Goal: Navigation & Orientation: Find specific page/section

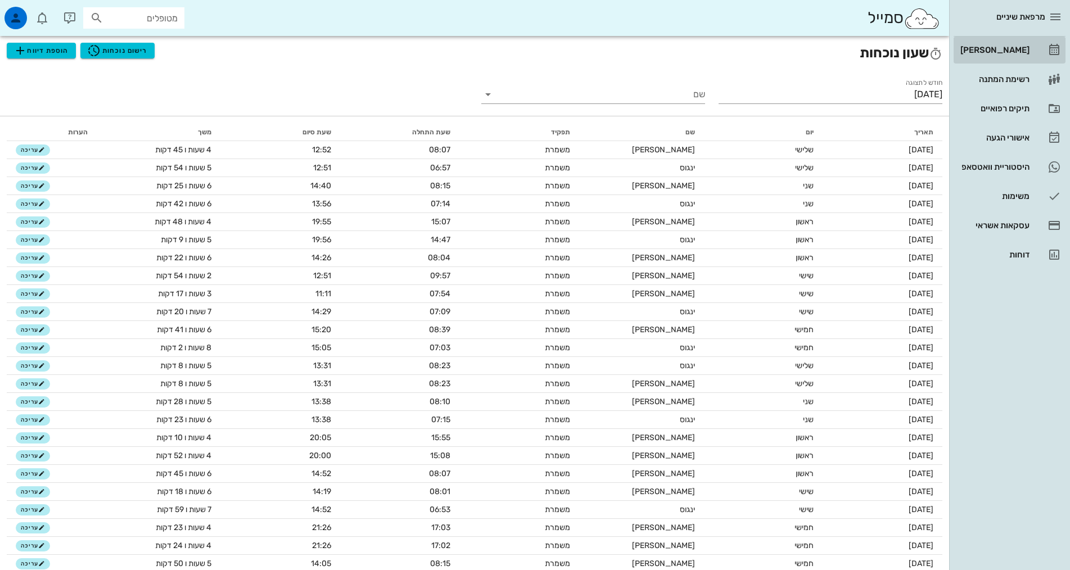
click at [1015, 53] on div "[PERSON_NAME]" at bounding box center [993, 50] width 71 height 9
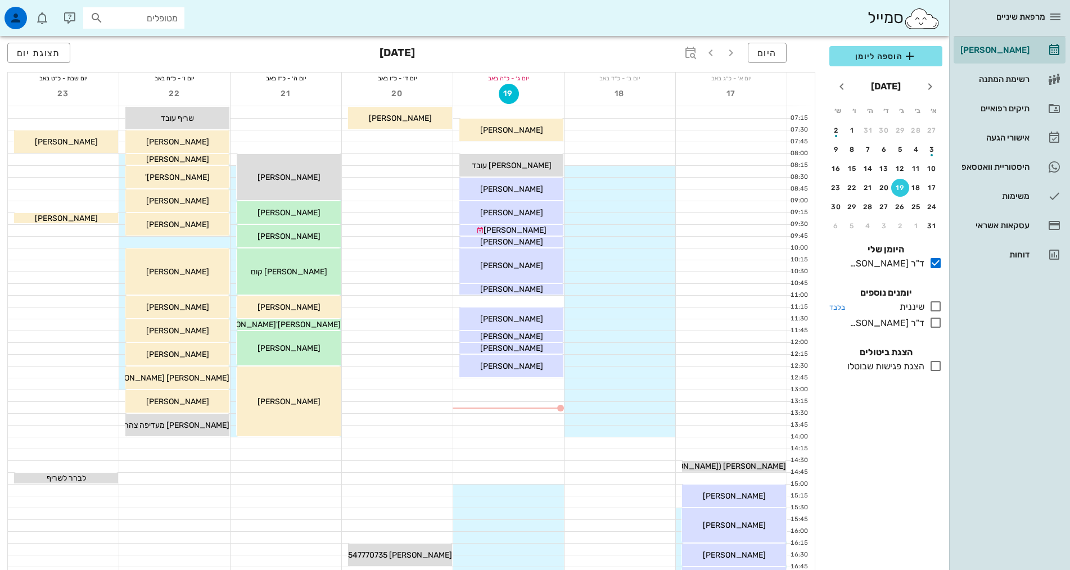
click at [936, 305] on icon at bounding box center [935, 306] width 13 height 13
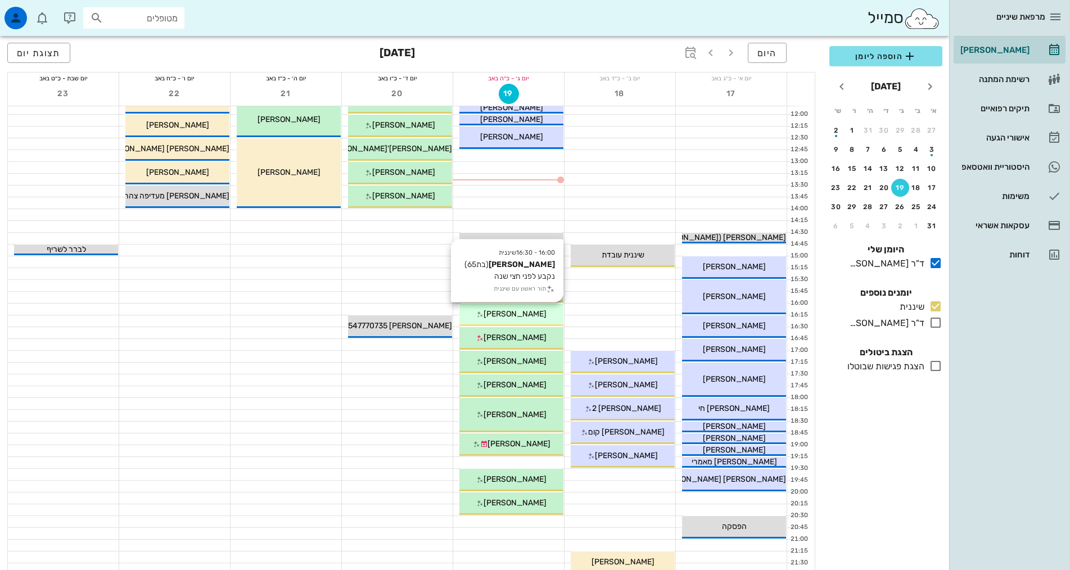
scroll to position [234, 0]
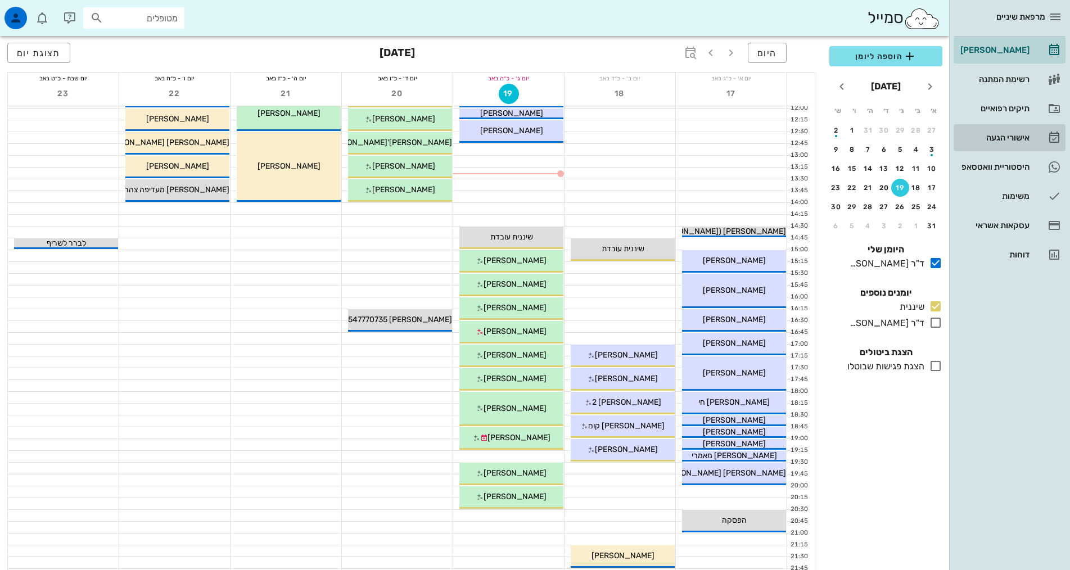
click at [1011, 133] on div "אישורי הגעה" at bounding box center [993, 138] width 71 height 18
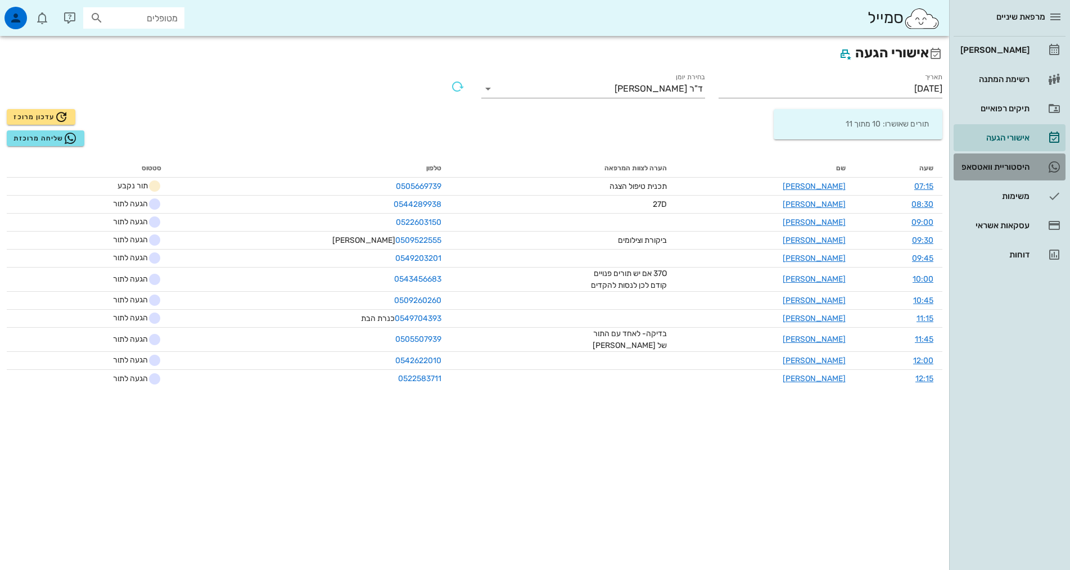
click at [1009, 168] on div "היסטוריית וואטסאפ" at bounding box center [993, 166] width 71 height 9
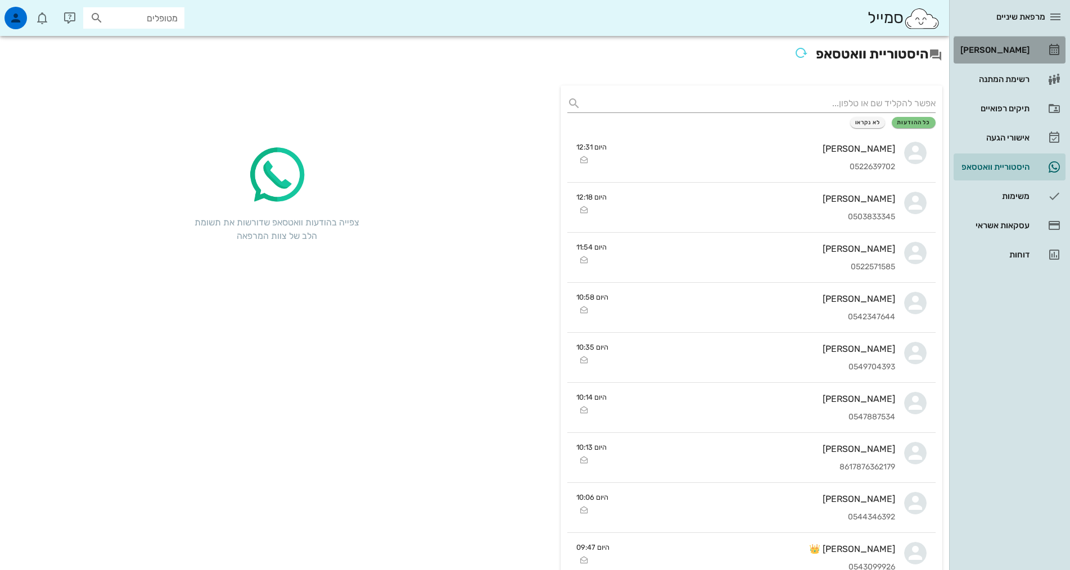
click at [1012, 48] on div "[PERSON_NAME]" at bounding box center [993, 50] width 71 height 9
